Goal: Check status: Check status

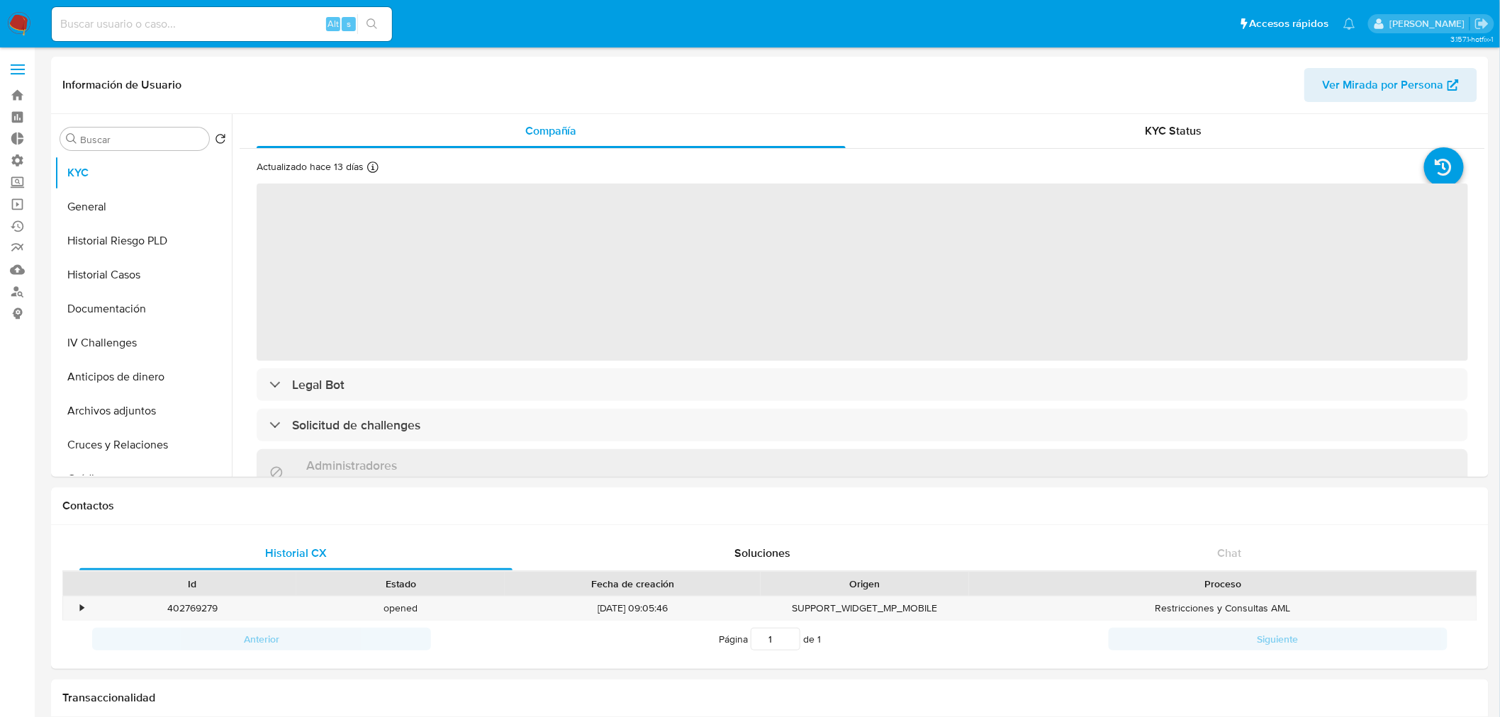
click at [246, 22] on input at bounding box center [222, 24] width 340 height 18
paste input "WYRPUrJvMQyywQNVBXJ4GEKM"
type input "WYRPUrJvMQyywQNVBXJ4GEKM"
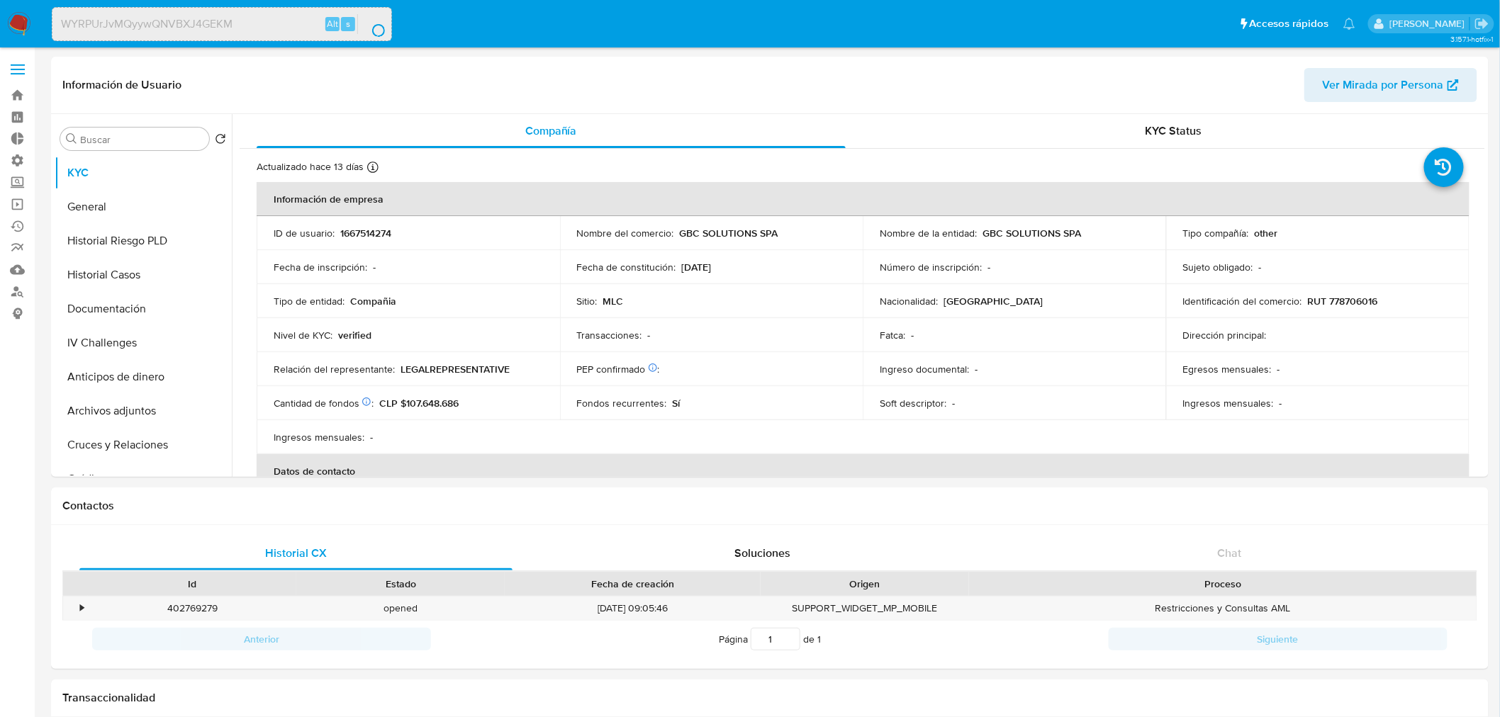
select select "10"
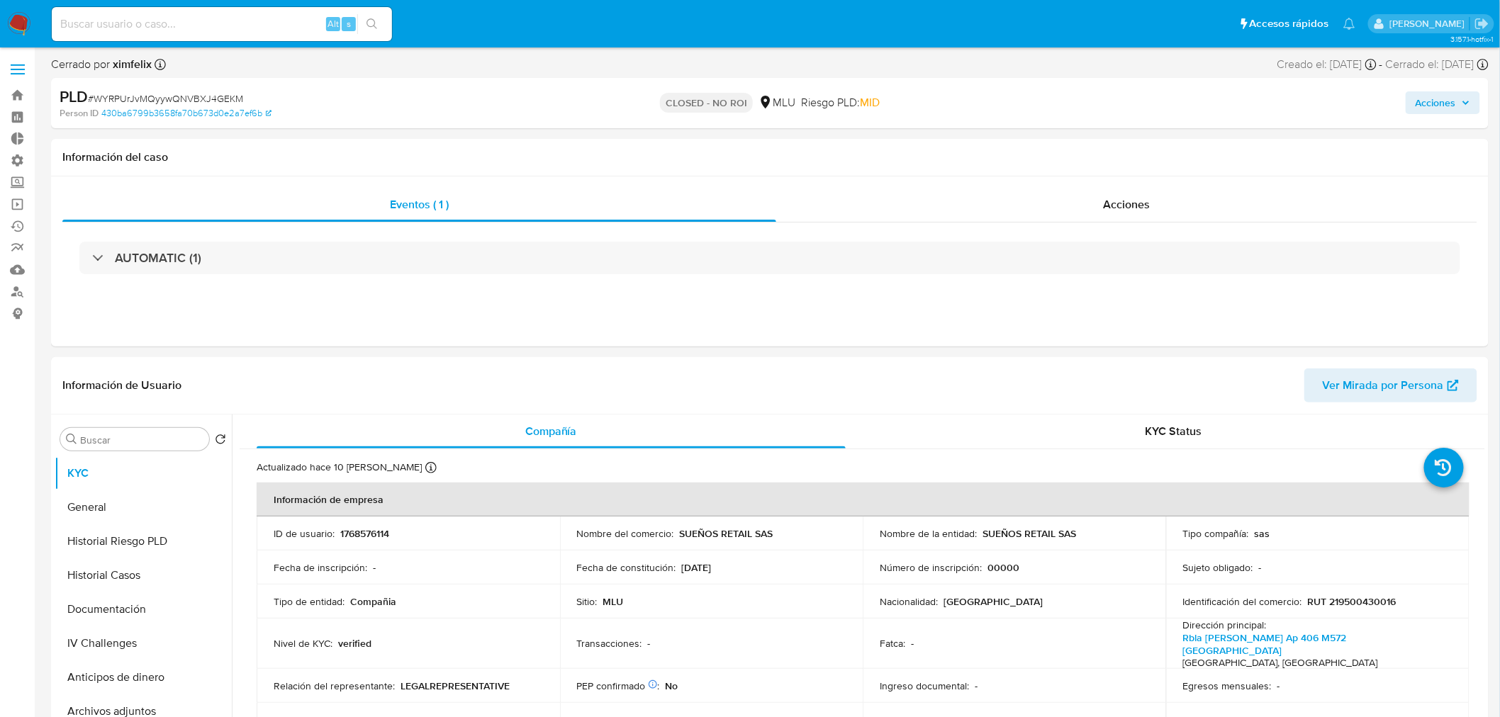
select select "10"
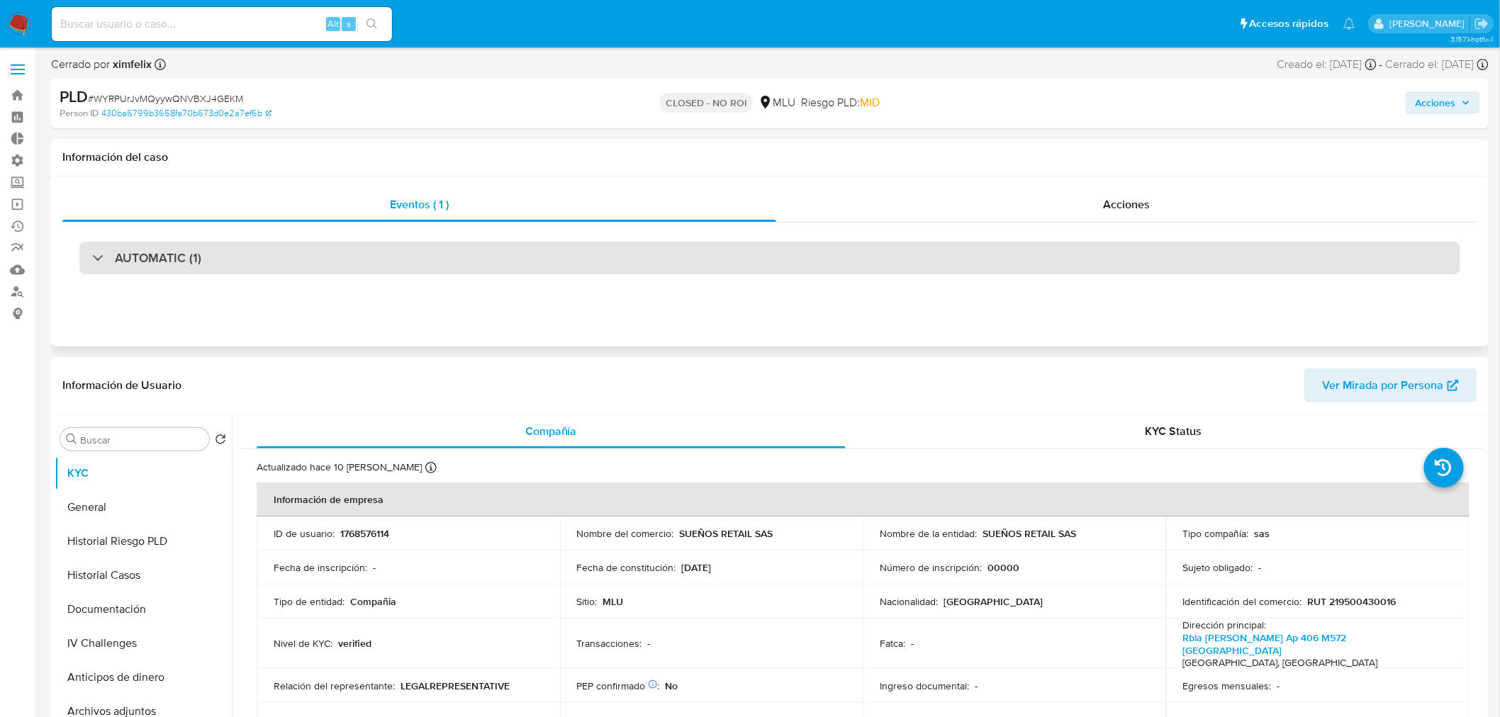
click at [323, 269] on div "AUTOMATIC (1)" at bounding box center [769, 258] width 1381 height 33
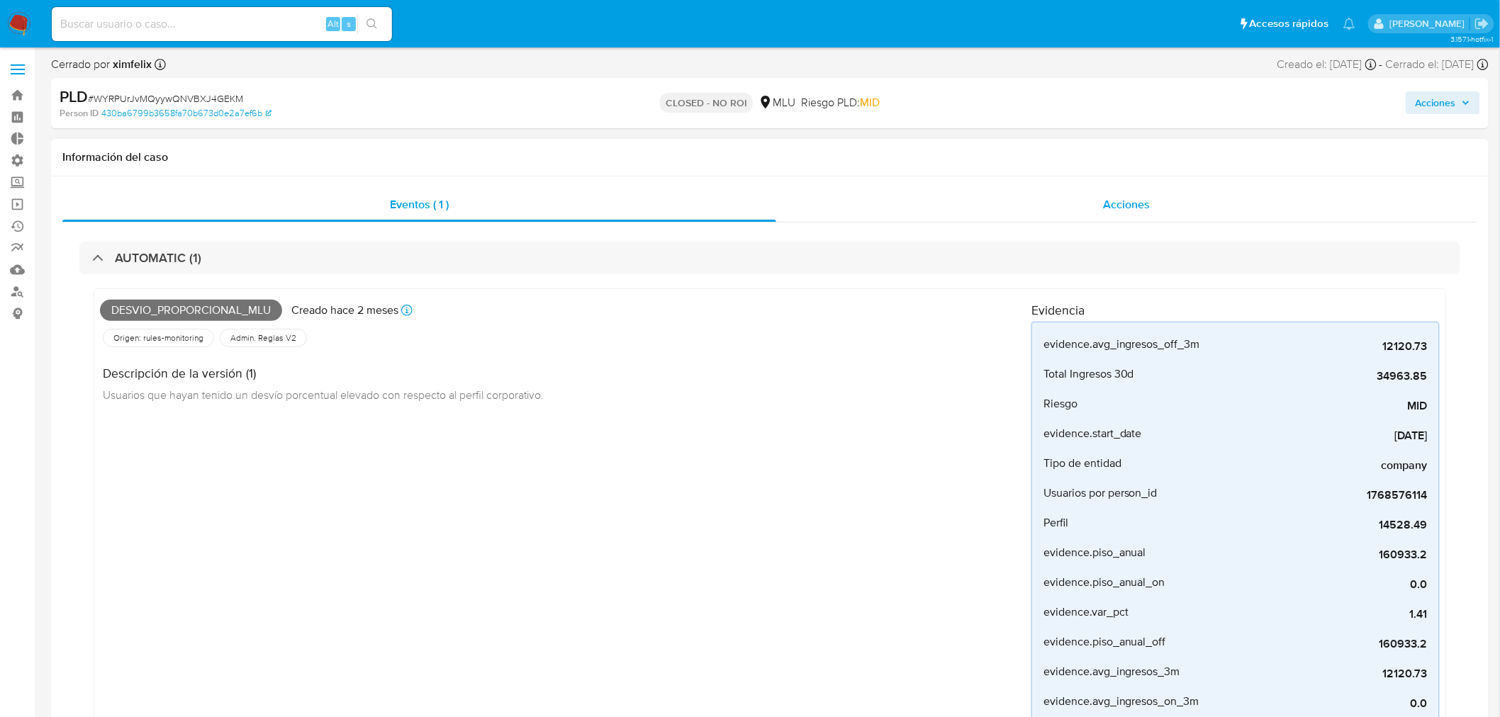
click at [1075, 201] on div "Acciones" at bounding box center [1127, 205] width 702 height 34
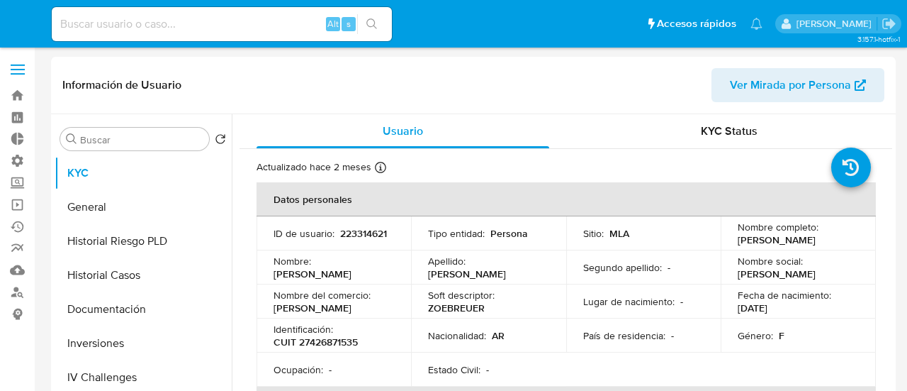
select select "10"
